Goal: Task Accomplishment & Management: Manage account settings

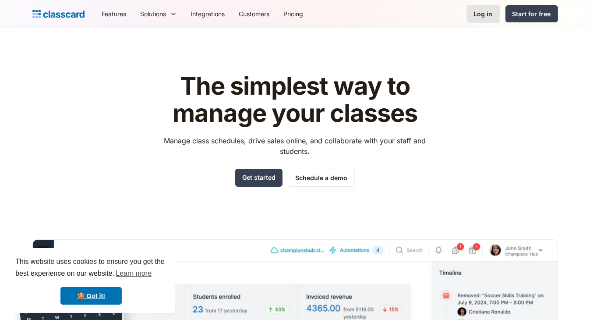
click at [487, 11] on div "Log in" at bounding box center [483, 13] width 19 height 9
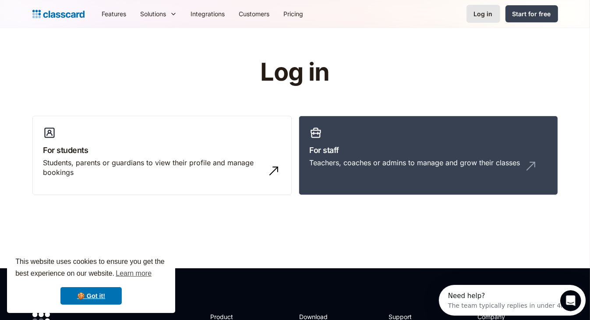
click at [482, 14] on div "Log in" at bounding box center [483, 13] width 19 height 9
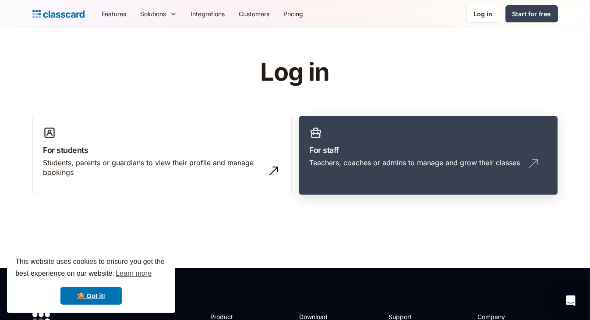
click at [370, 166] on div "Teachers, coaches or admins to manage and grow their classes" at bounding box center [415, 163] width 211 height 10
